Goal: Task Accomplishment & Management: Complete application form

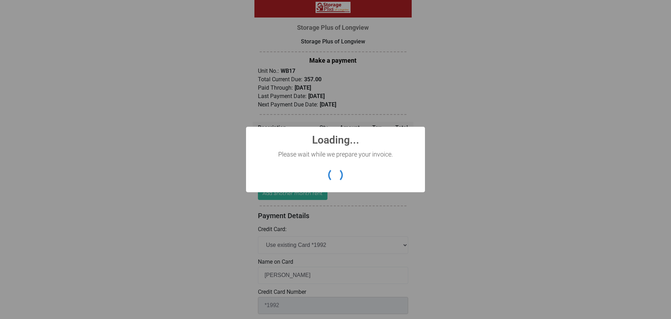
click at [330, 160] on div "? ! i Loading... × Please wait while we prepare your invoice. OK Cancel" at bounding box center [335, 159] width 179 height 65
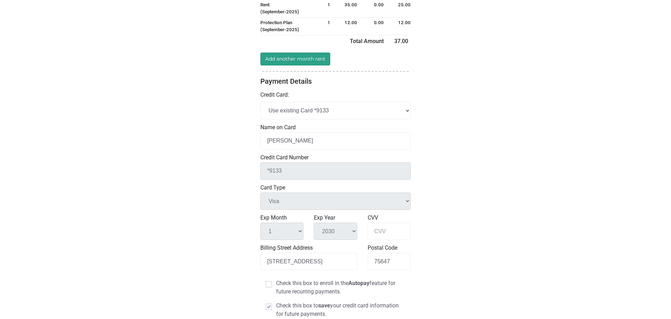
scroll to position [140, 0]
